Goal: Find specific page/section: Find specific page/section

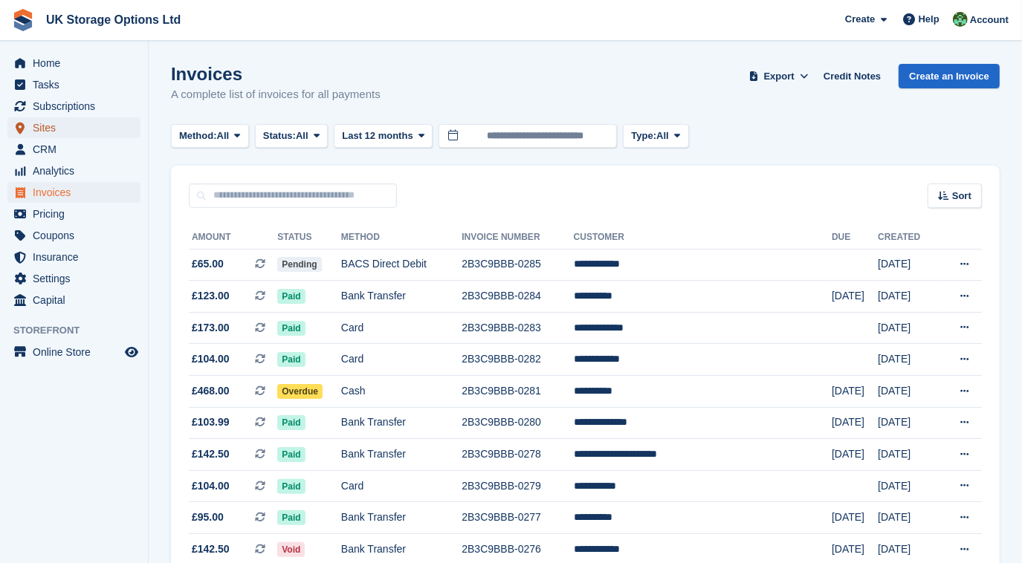
click at [47, 129] on span "Sites" at bounding box center [77, 127] width 89 height 21
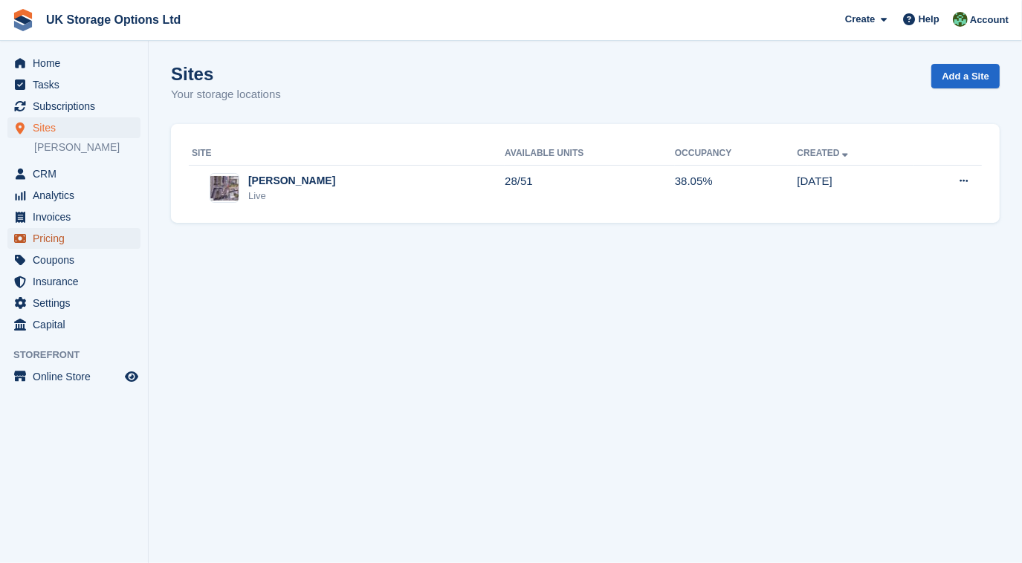
click at [67, 236] on span "Pricing" at bounding box center [77, 238] width 89 height 21
